Goal: Transaction & Acquisition: Purchase product/service

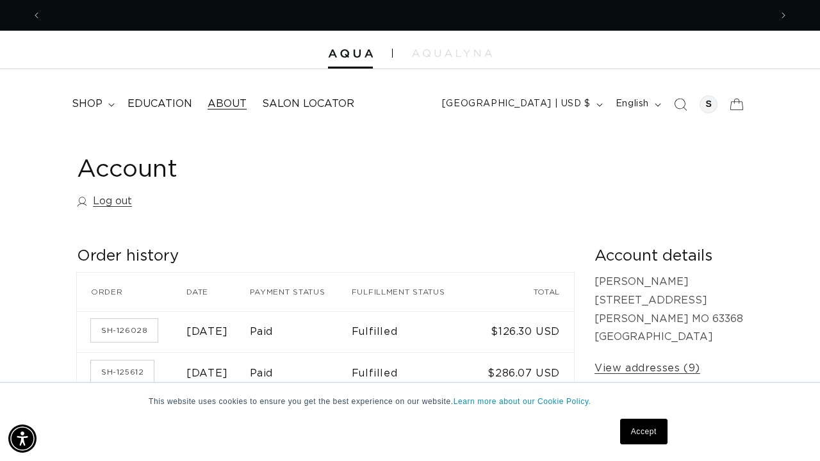
scroll to position [0, 729]
click at [431, 51] on img at bounding box center [452, 53] width 80 height 8
click at [476, 47] on div at bounding box center [410, 50] width 820 height 38
click at [470, 54] on img at bounding box center [452, 53] width 80 height 8
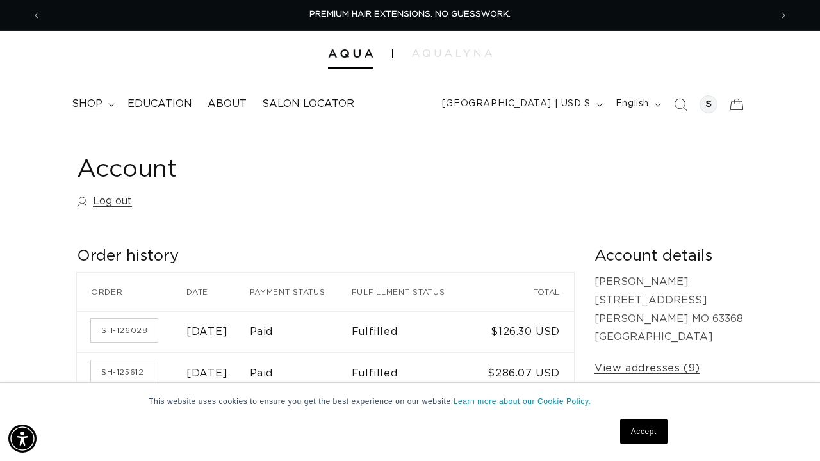
click at [104, 104] on summary "shop" at bounding box center [92, 104] width 56 height 29
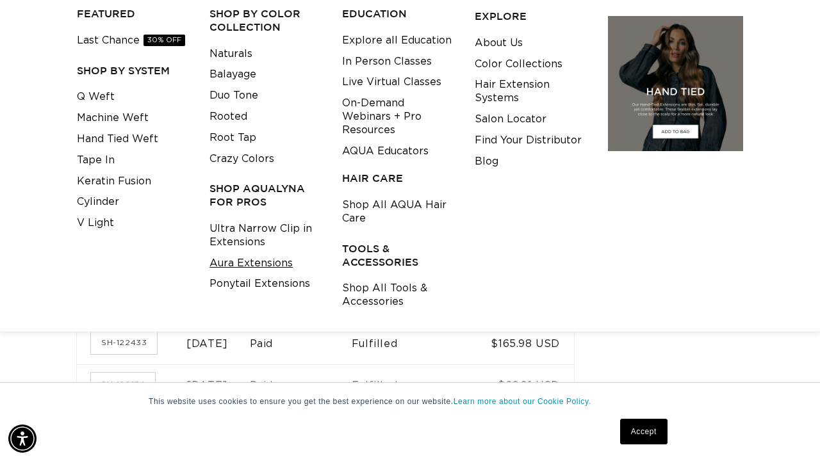
click at [244, 254] on link "Aura Extensions" at bounding box center [251, 263] width 83 height 21
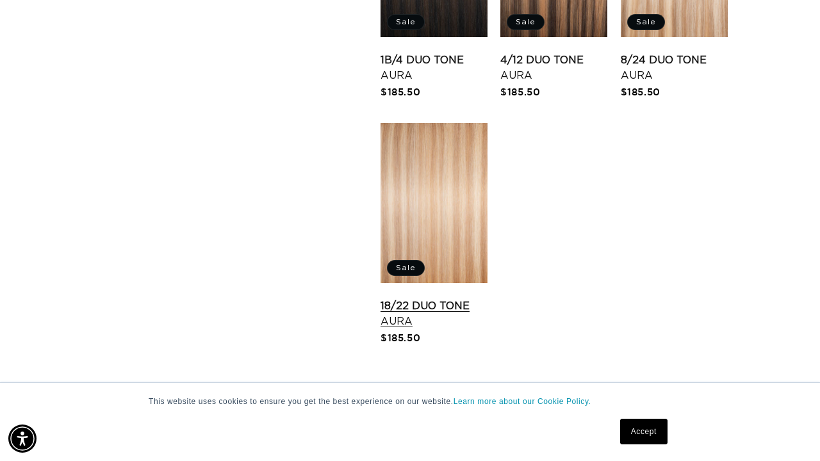
scroll to position [1671, 0]
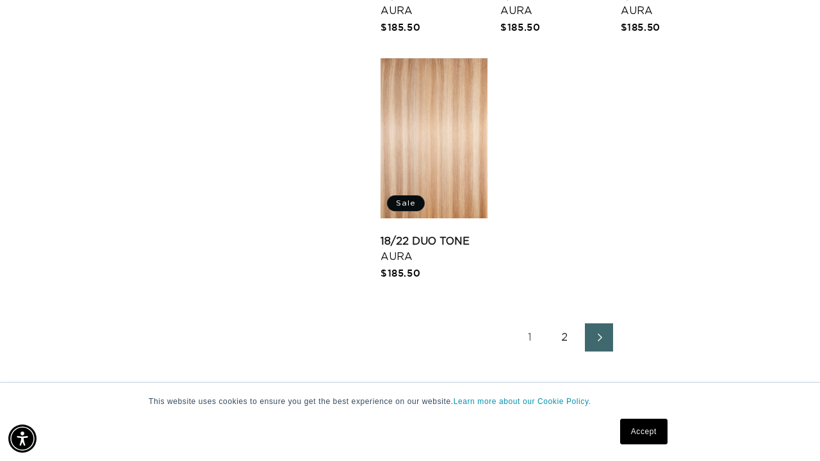
click at [565, 352] on link "2" at bounding box center [565, 338] width 28 height 28
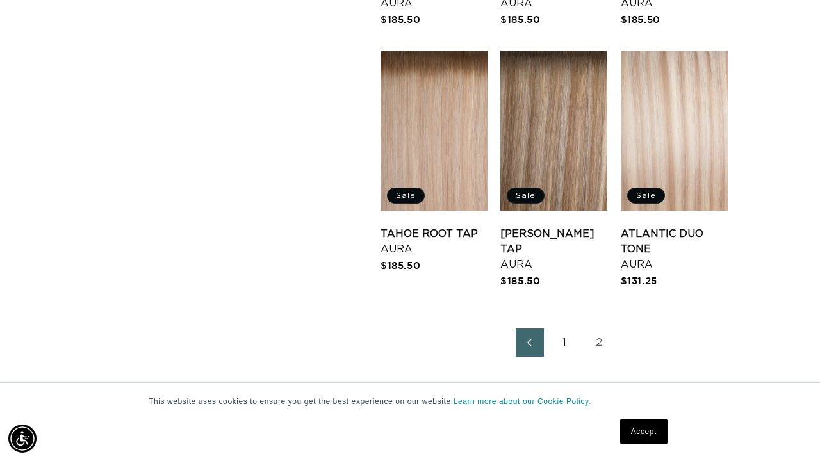
scroll to position [1415, 0]
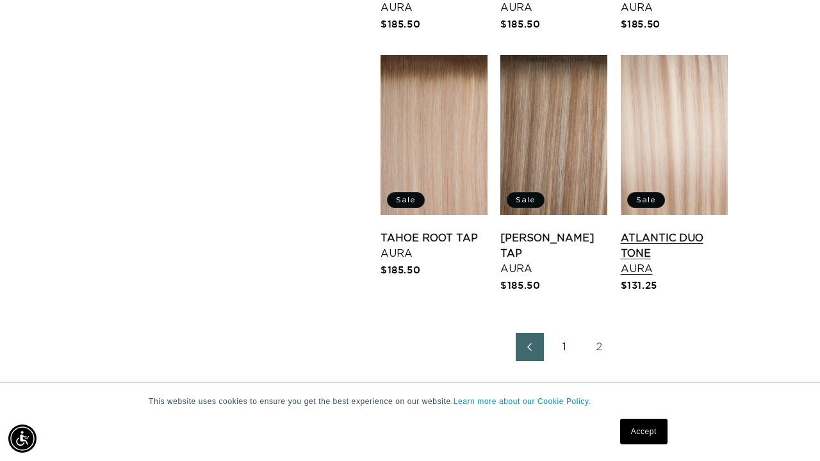
click at [676, 231] on link "Atlantic Duo Tone Aura" at bounding box center [674, 254] width 107 height 46
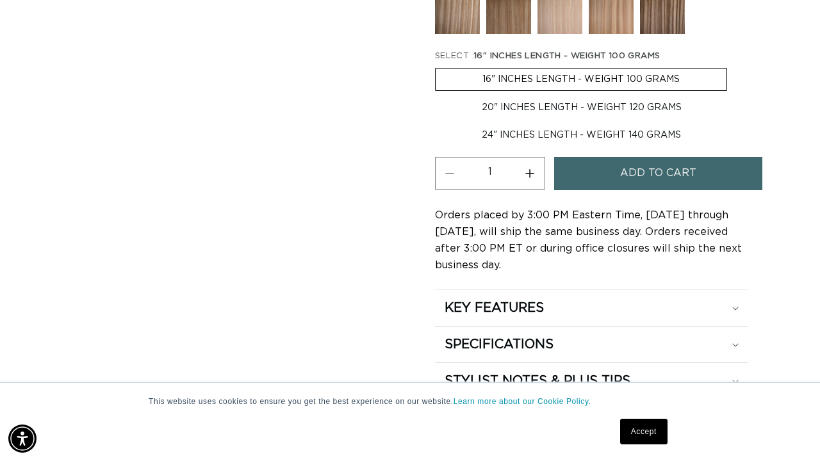
scroll to position [651, 0]
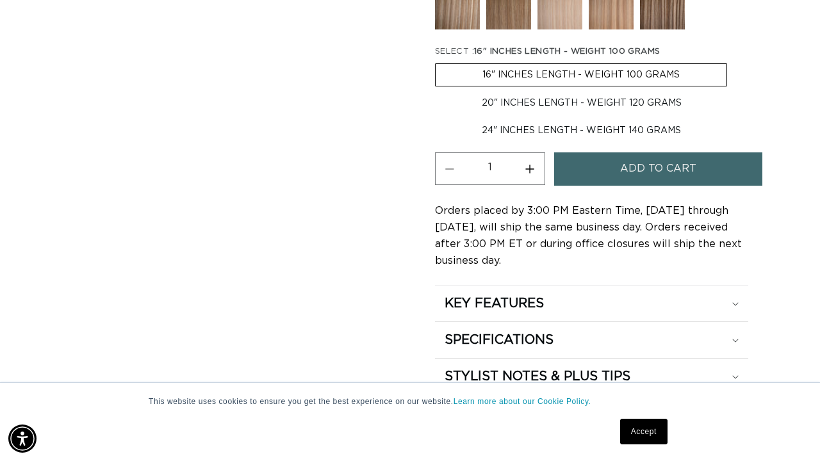
click at [521, 114] on label "20" INCHES LENGTH - WEIGHT 120 GRAMS Variant sold out or unavailable" at bounding box center [582, 103] width 294 height 22
click at [734, 62] on input "20" INCHES LENGTH - WEIGHT 120 GRAMS Variant sold out or unavailable" at bounding box center [734, 61] width 1 height 1
radio input "true"
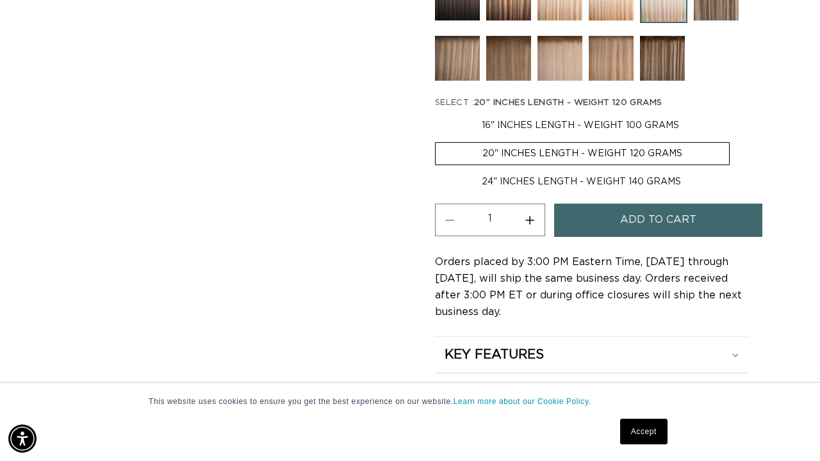
scroll to position [603, 0]
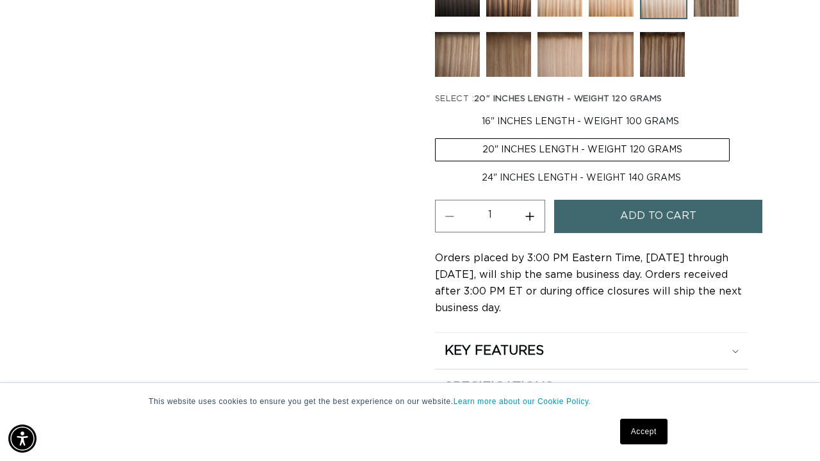
click at [496, 159] on label "20" INCHES LENGTH - WEIGHT 120 GRAMS Variant sold out or unavailable" at bounding box center [582, 149] width 295 height 23
click at [733, 109] on input "20" INCHES LENGTH - WEIGHT 120 GRAMS Variant sold out or unavailable" at bounding box center [733, 108] width 1 height 1
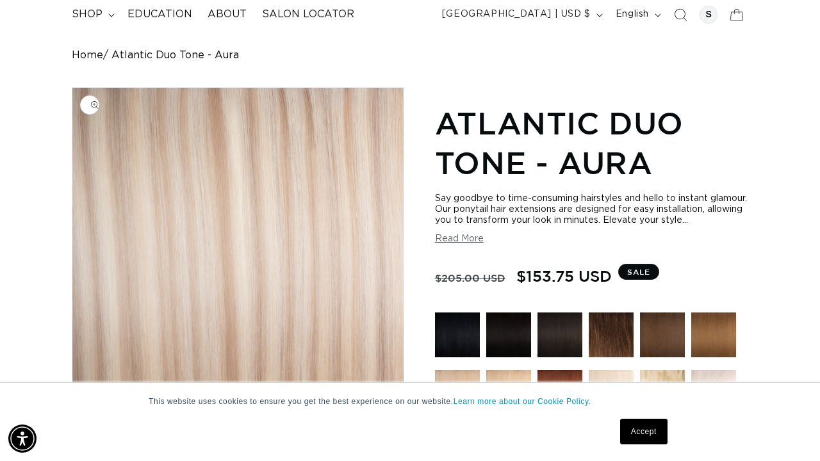
scroll to position [0, 1459]
click at [635, 423] on link "Accept" at bounding box center [643, 432] width 47 height 26
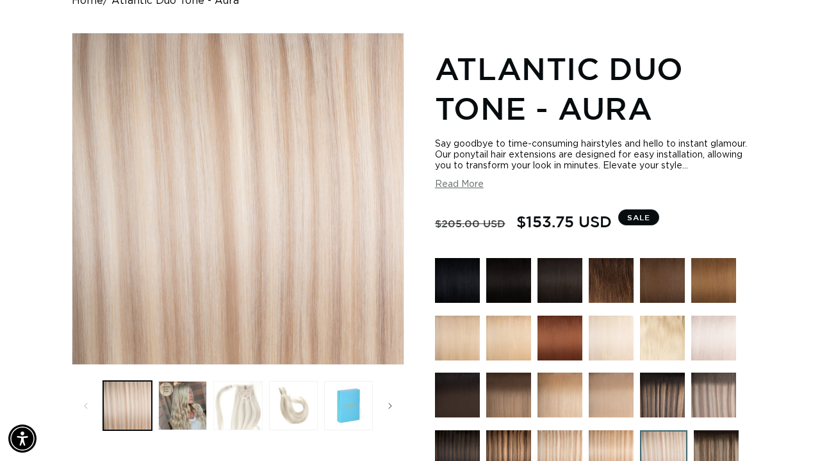
scroll to position [0, 729]
click at [245, 406] on button "Load image 3 in gallery view" at bounding box center [237, 405] width 49 height 49
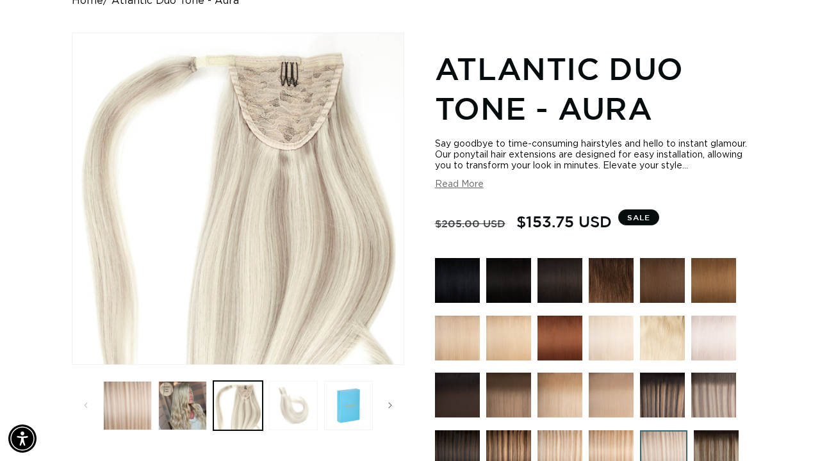
scroll to position [0, 0]
click at [289, 407] on button "Load image 4 in gallery view" at bounding box center [293, 405] width 49 height 49
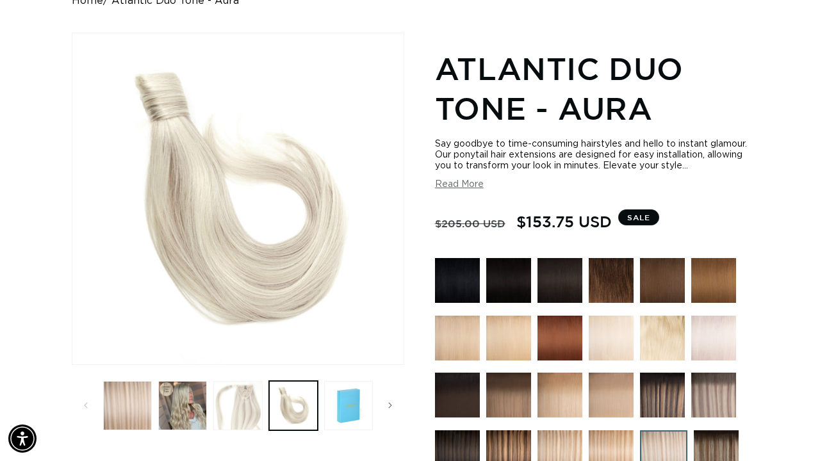
click at [244, 402] on button "Load image 3 in gallery view" at bounding box center [237, 405] width 49 height 49
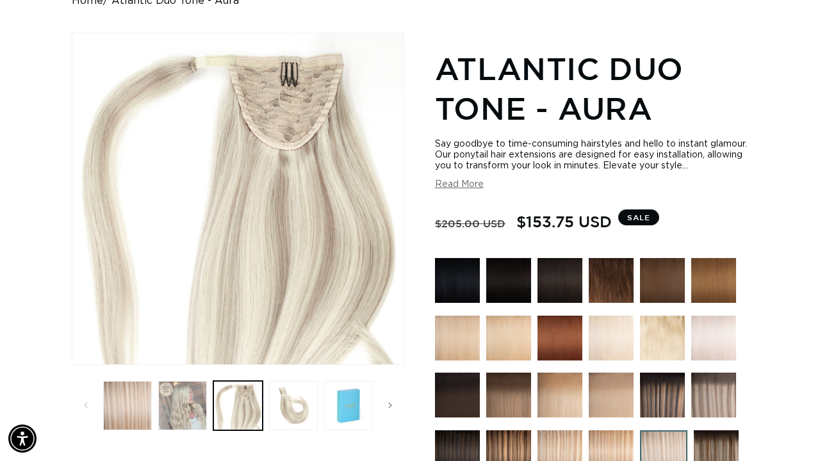
scroll to position [0, 729]
click at [242, 403] on button "Load image 3 in gallery view" at bounding box center [237, 405] width 49 height 49
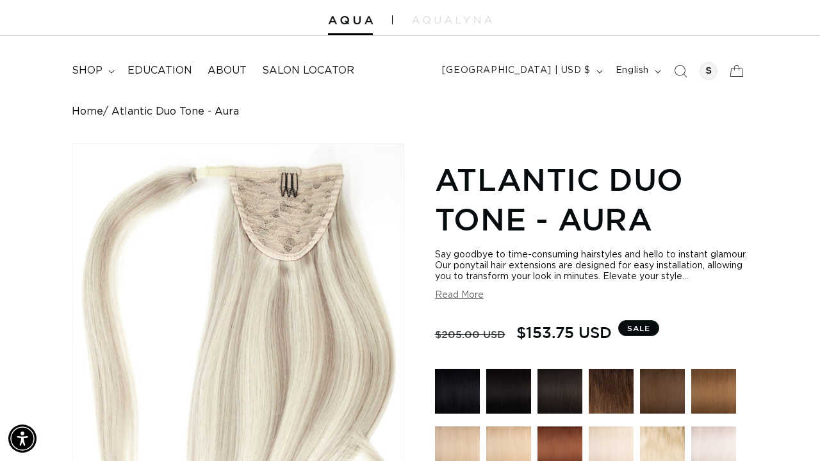
scroll to position [0, 0]
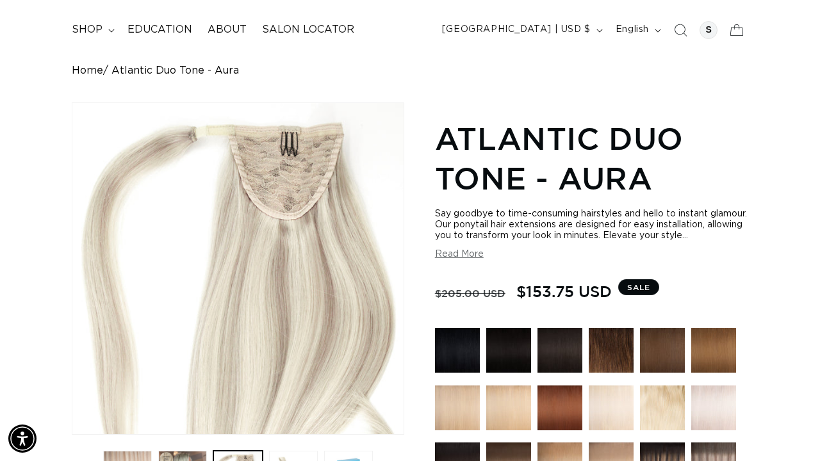
click at [87, 65] on link "Home" at bounding box center [87, 71] width 31 height 12
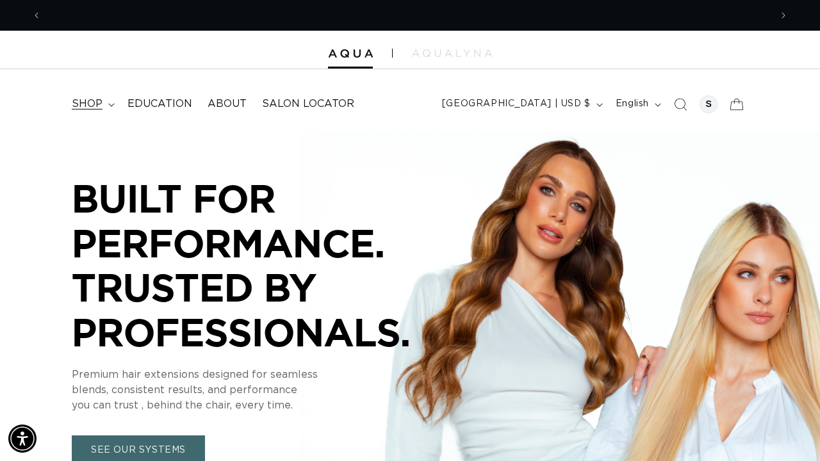
click at [94, 101] on span "shop" at bounding box center [87, 103] width 31 height 13
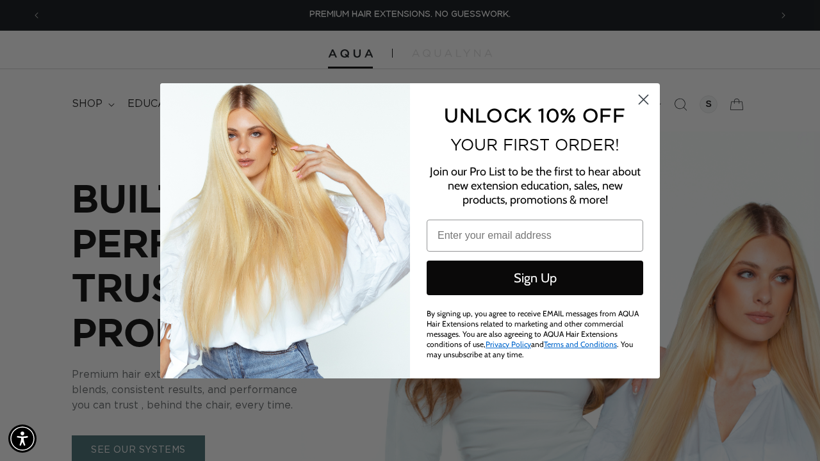
click at [641, 101] on icon "Close dialog" at bounding box center [644, 99] width 9 height 9
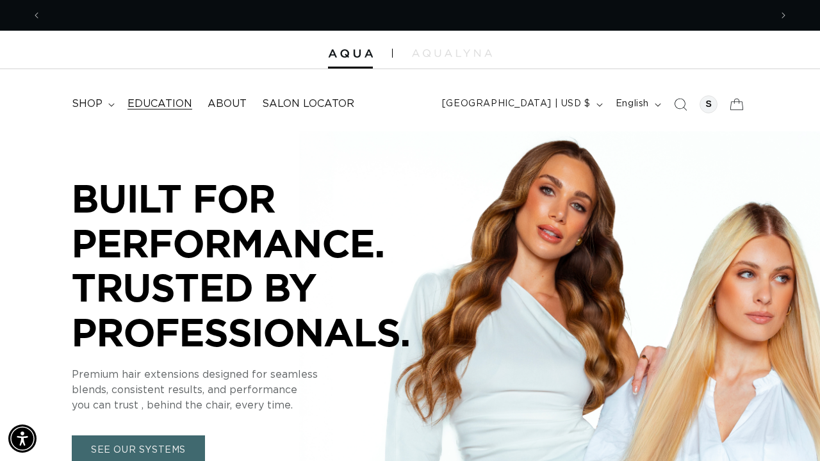
scroll to position [0, 1459]
click at [93, 101] on span "shop" at bounding box center [87, 103] width 31 height 13
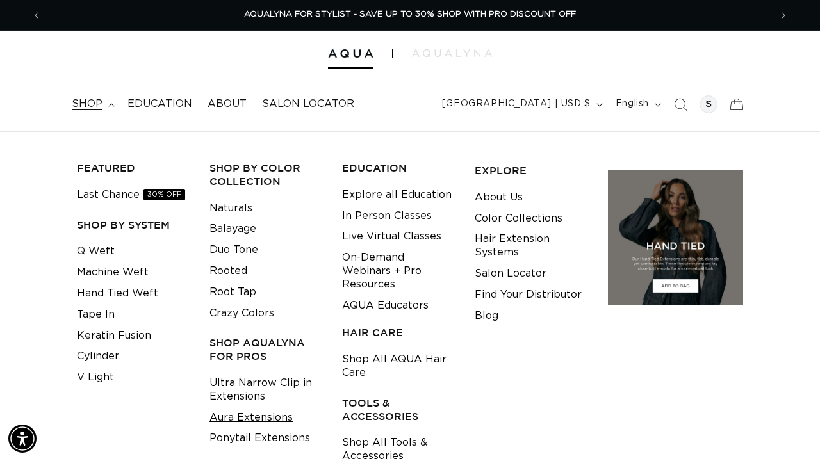
click at [257, 410] on link "Aura Extensions" at bounding box center [251, 418] width 83 height 21
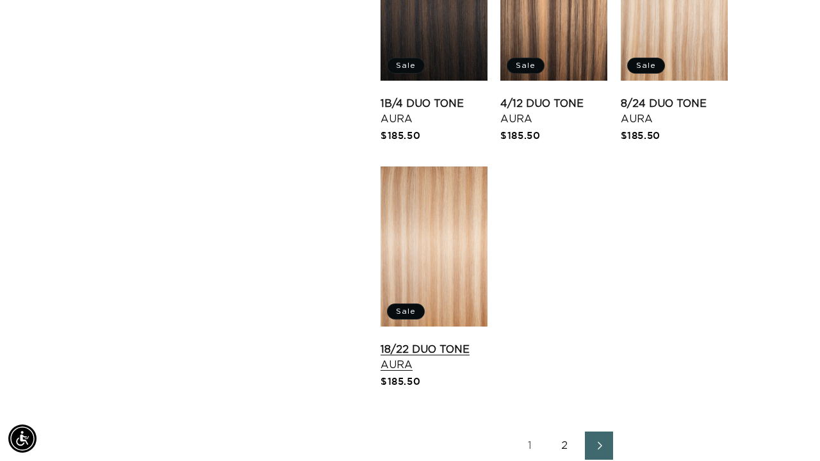
scroll to position [0, 729]
click at [422, 373] on link "18/22 Duo Tone Aura" at bounding box center [434, 357] width 107 height 31
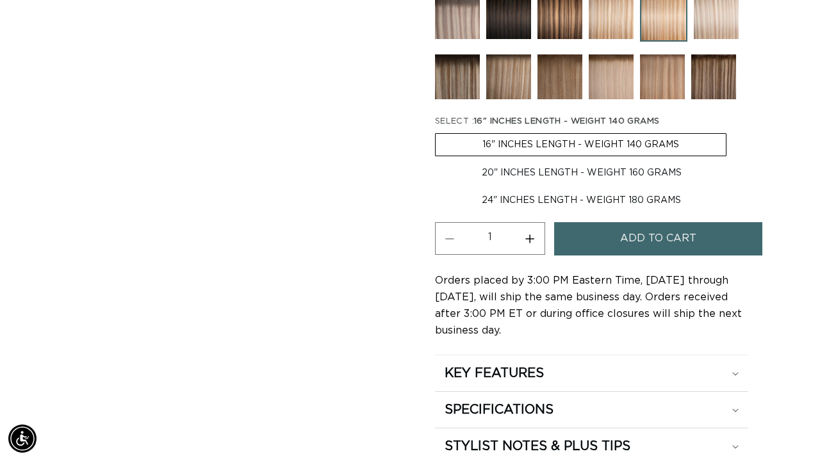
scroll to position [581, 0]
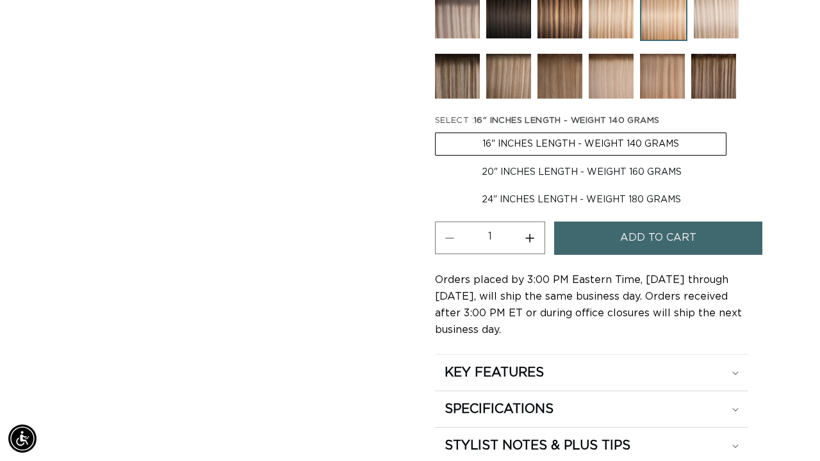
click at [729, 24] on img at bounding box center [716, 16] width 45 height 45
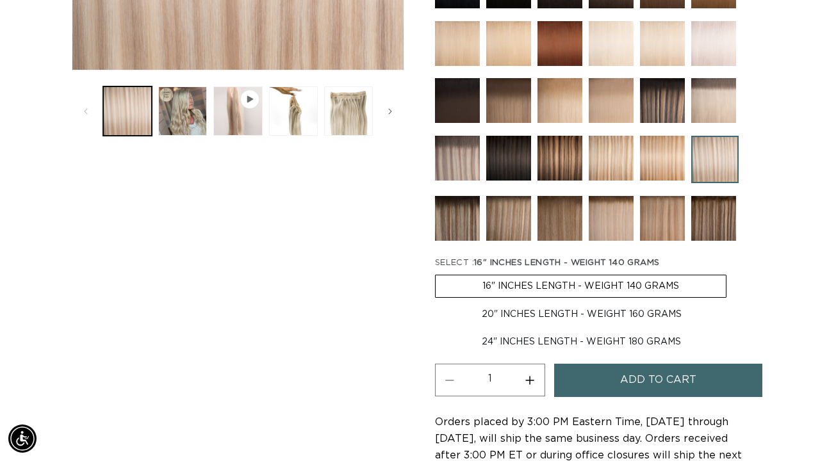
scroll to position [0, 729]
click at [650, 320] on label "20" INCHES LENGTH - WEIGHT 160 GRAMS Variant sold out or unavailable" at bounding box center [582, 315] width 294 height 22
click at [733, 273] on input "20" INCHES LENGTH - WEIGHT 160 GRAMS Variant sold out or unavailable" at bounding box center [733, 272] width 1 height 1
radio input "true"
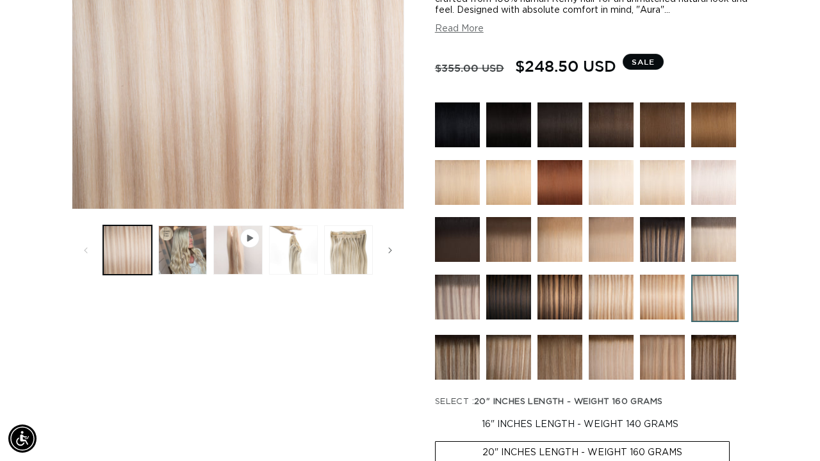
scroll to position [0, 1459]
click at [303, 250] on button "Load image 3 in gallery view" at bounding box center [293, 250] width 49 height 49
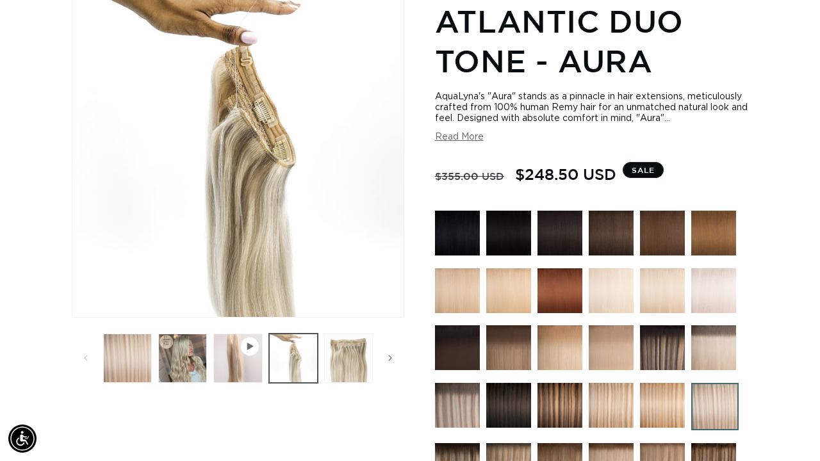
scroll to position [176, 0]
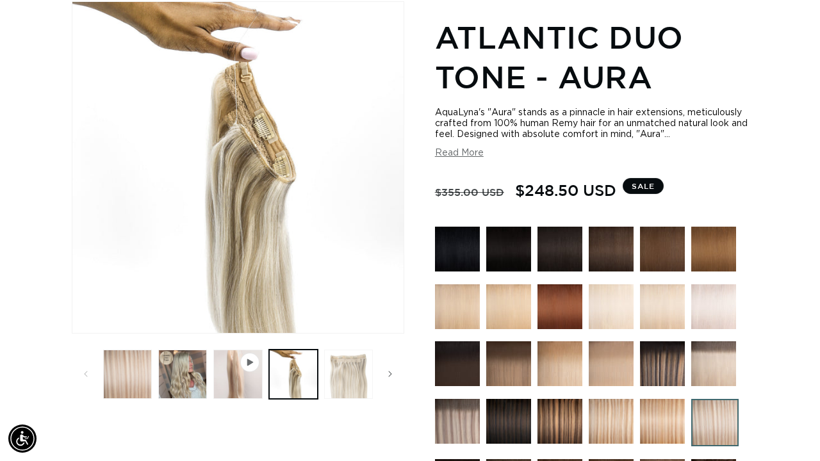
click at [338, 363] on button "Load image 4 in gallery view" at bounding box center [348, 374] width 49 height 49
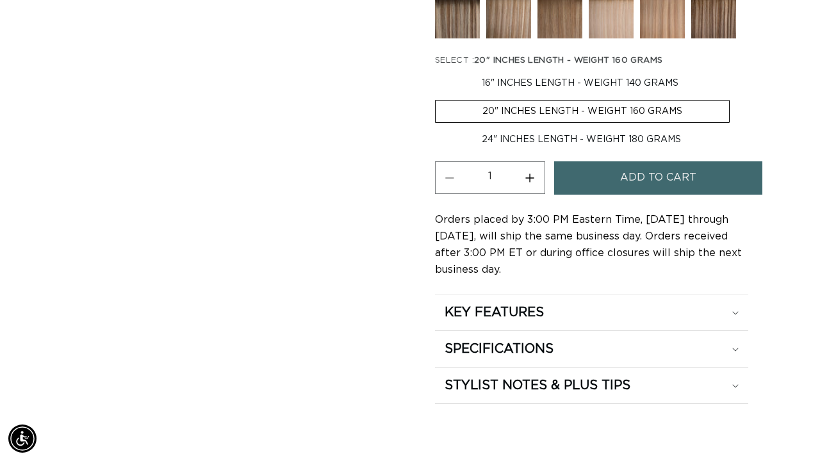
scroll to position [643, 0]
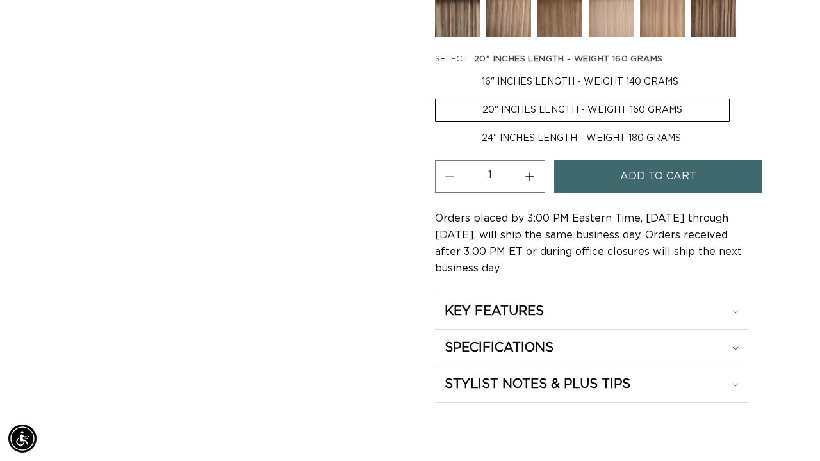
click at [704, 188] on button "Add to cart" at bounding box center [658, 176] width 208 height 33
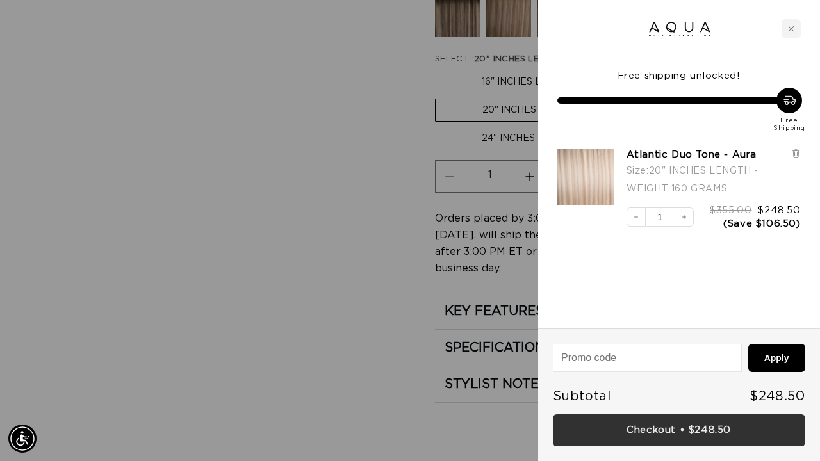
scroll to position [0, 1459]
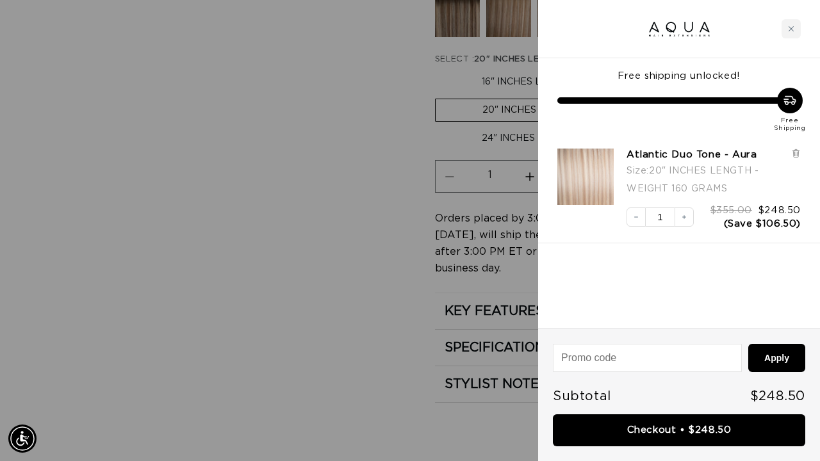
click at [620, 355] on input at bounding box center [648, 358] width 188 height 27
type input "FALL25"
click at [777, 359] on button "Apply" at bounding box center [777, 358] width 57 height 28
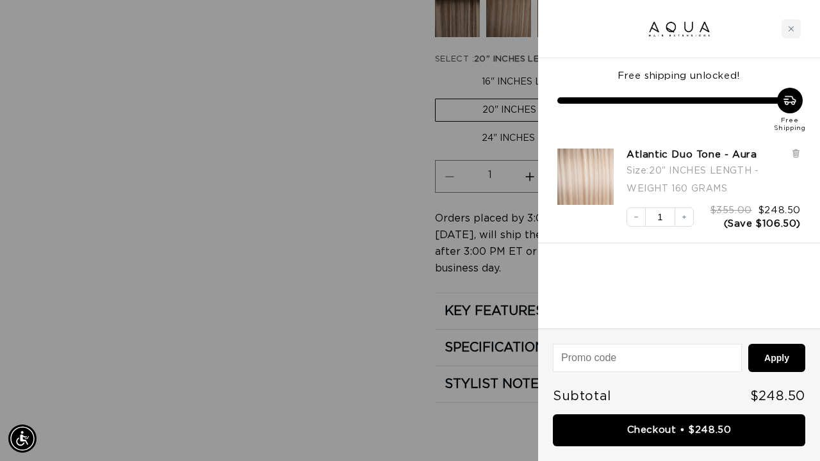
click at [720, 360] on input at bounding box center [648, 358] width 188 height 27
type input "MMAQUA10"
click at [787, 350] on button "Apply" at bounding box center [777, 358] width 57 height 28
click at [663, 363] on input at bounding box center [648, 358] width 188 height 27
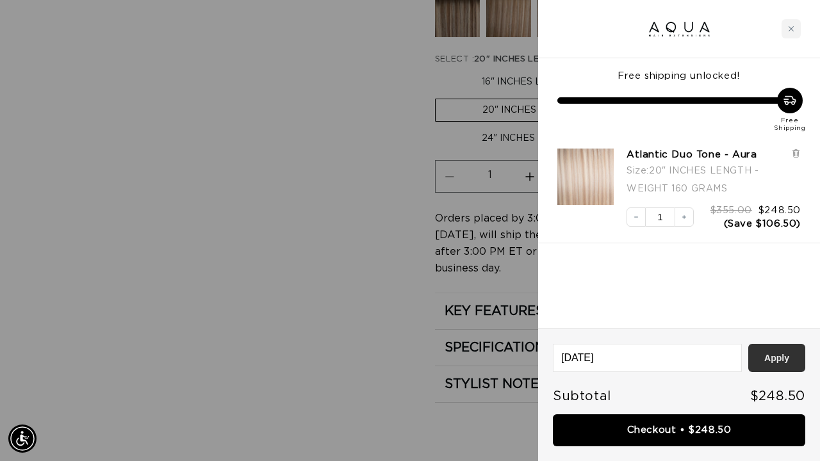
type input "JULY2024"
click at [774, 356] on button "Apply" at bounding box center [777, 358] width 57 height 28
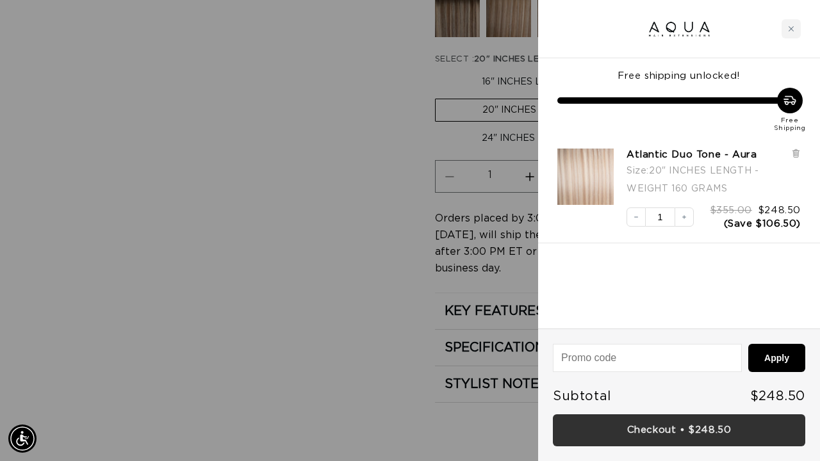
scroll to position [0, 729]
click at [657, 434] on link "Checkout • $248.50" at bounding box center [679, 431] width 253 height 33
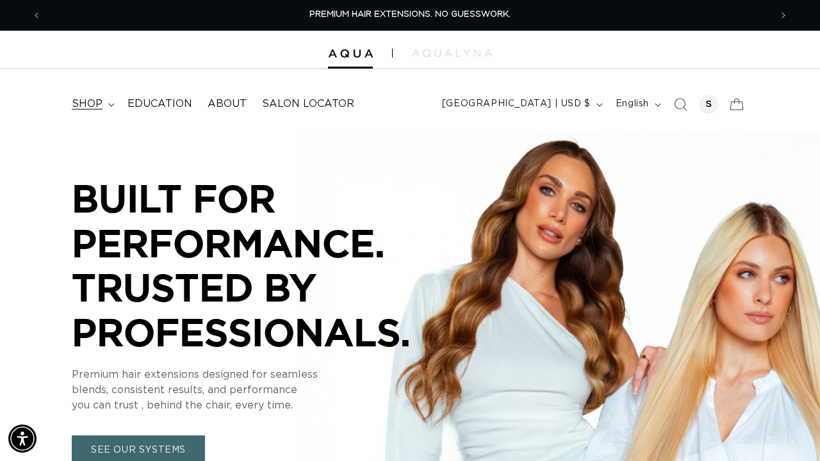
click at [114, 105] on summary "shop" at bounding box center [92, 104] width 56 height 29
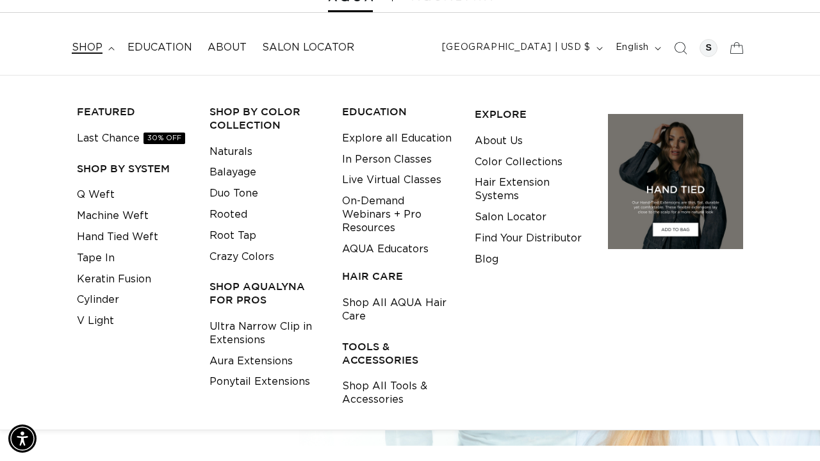
scroll to position [0, 729]
click at [259, 354] on link "Aura Extensions" at bounding box center [251, 361] width 83 height 21
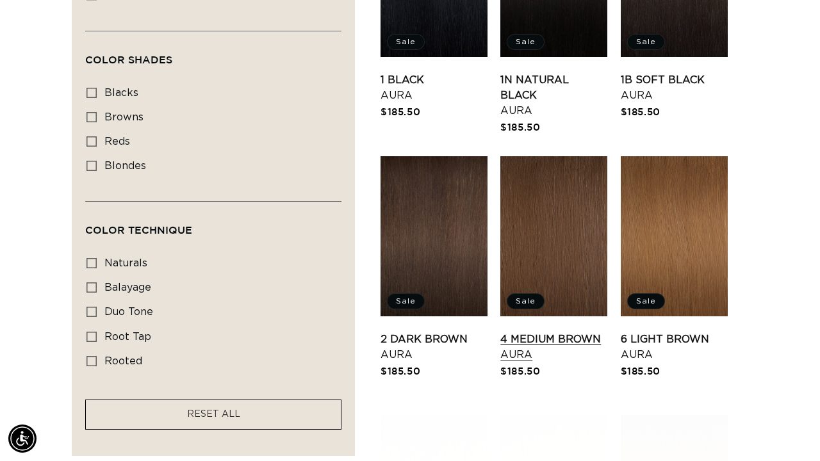
scroll to position [563, 0]
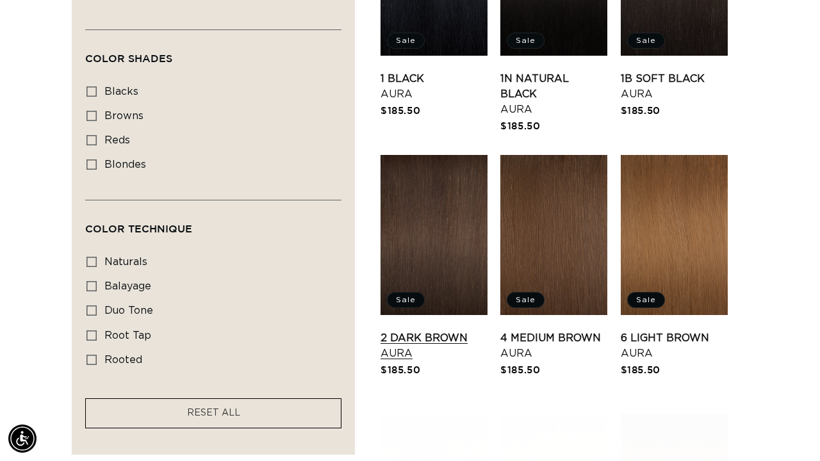
click at [432, 331] on link "2 Dark [PERSON_NAME]" at bounding box center [434, 346] width 107 height 31
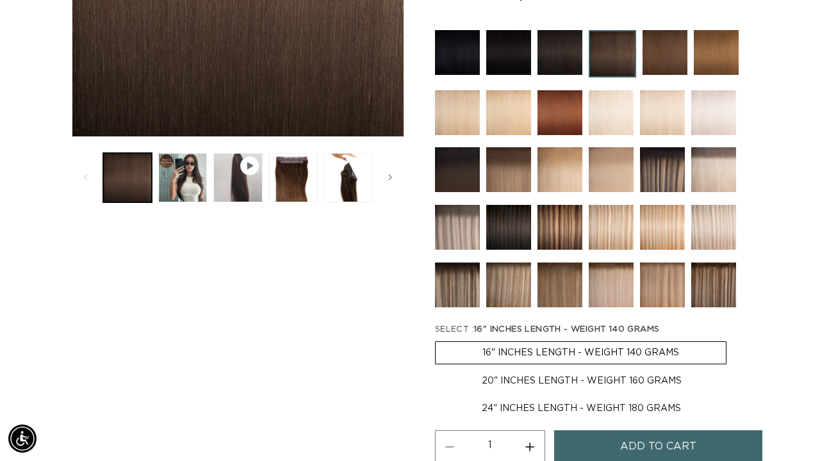
scroll to position [381, 0]
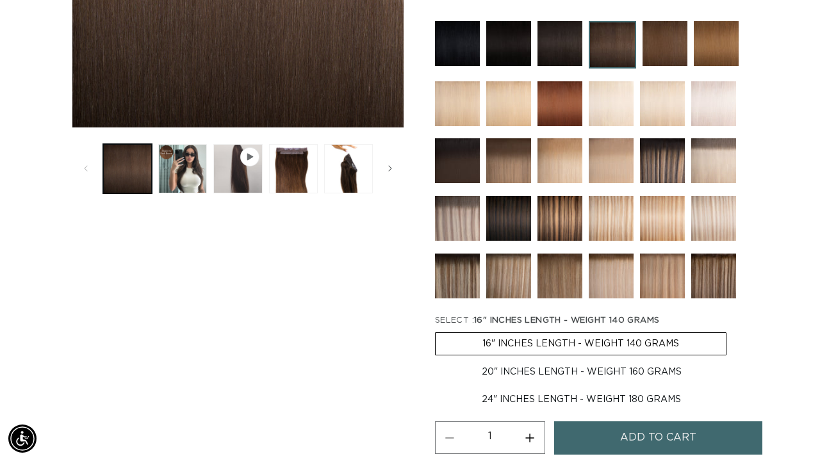
click at [524, 380] on label "20" INCHES LENGTH - WEIGHT 160 GRAMS Variant sold out or unavailable" at bounding box center [582, 372] width 294 height 22
click at [733, 331] on input "20" INCHES LENGTH - WEIGHT 160 GRAMS Variant sold out or unavailable" at bounding box center [733, 330] width 1 height 1
radio input "true"
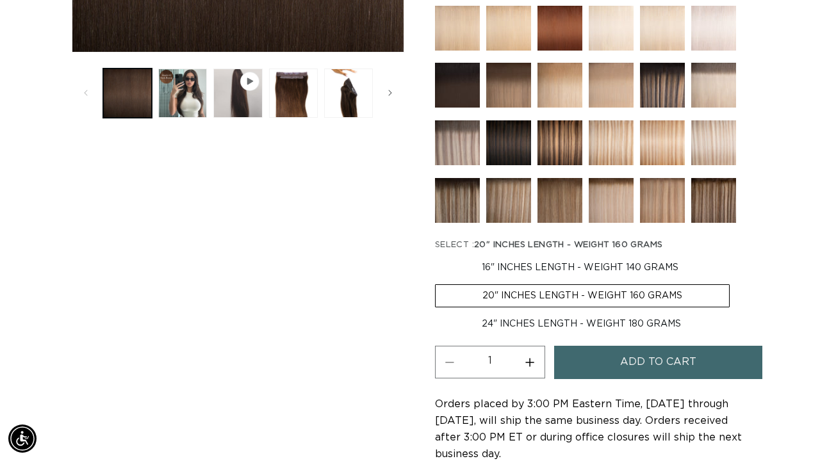
scroll to position [0, 1459]
click at [581, 376] on button "Add to cart" at bounding box center [658, 362] width 208 height 33
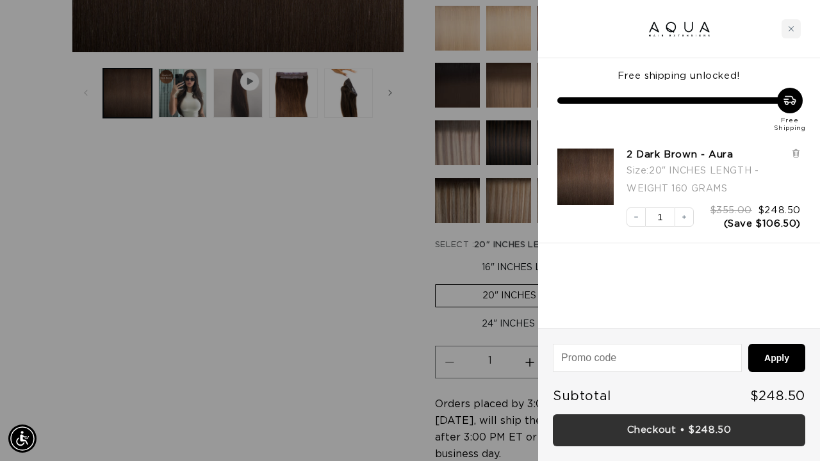
click at [680, 431] on link "Checkout • $248.50" at bounding box center [679, 431] width 253 height 33
